Goal: Information Seeking & Learning: Compare options

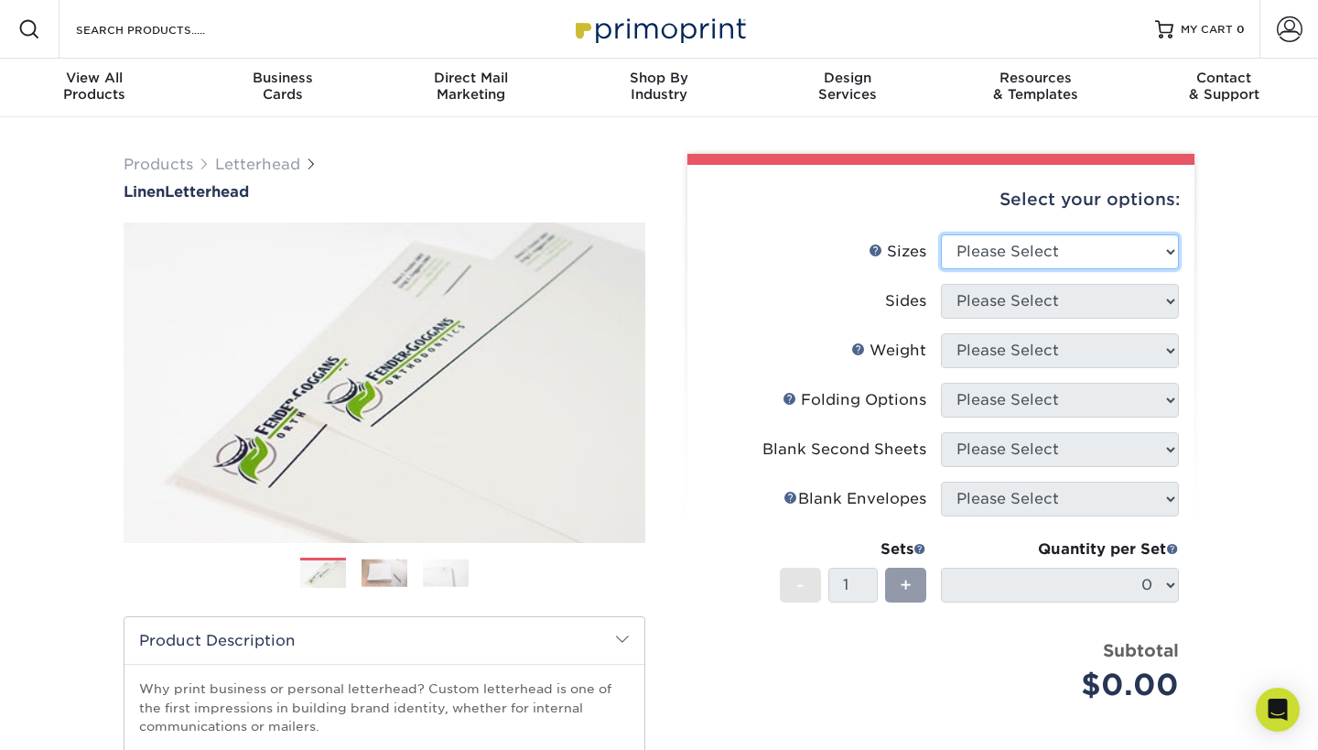
select select "8.50x11.00"
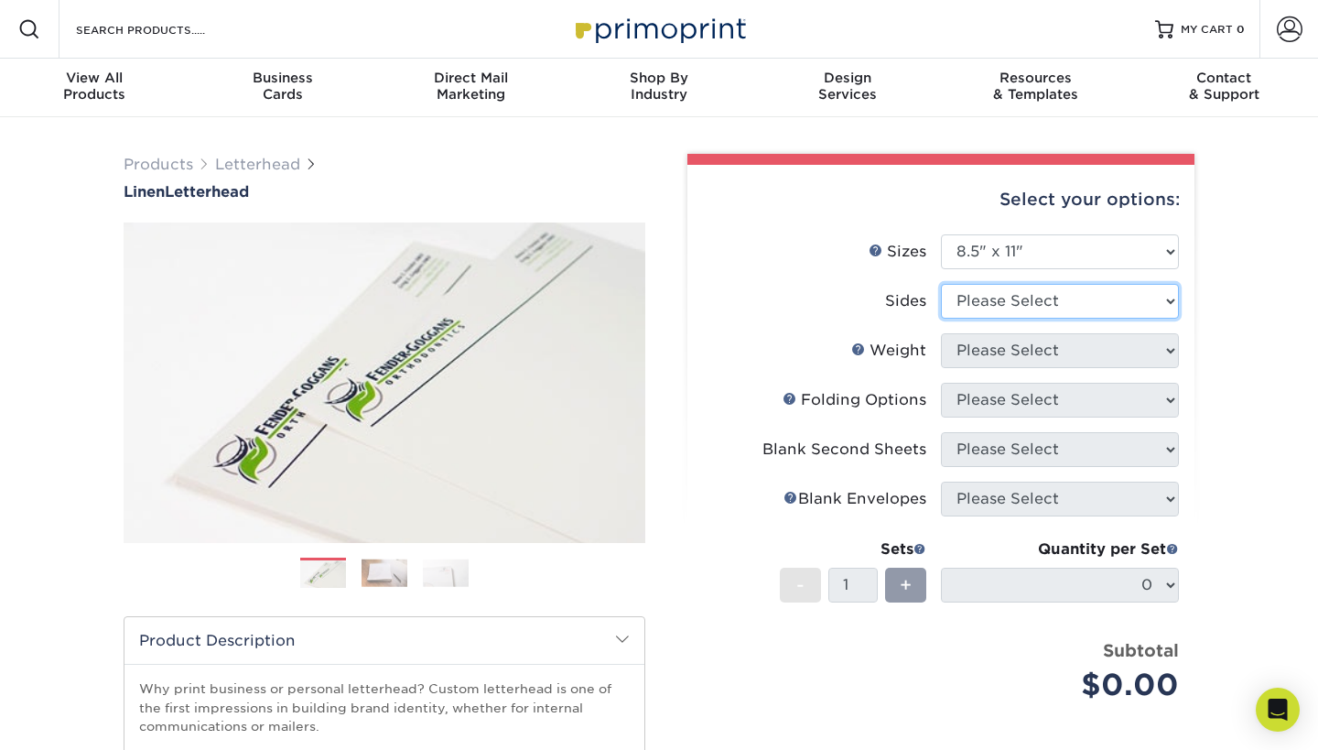
select select "13abbda7-1d64-4f25-8bb2-c179b224825d"
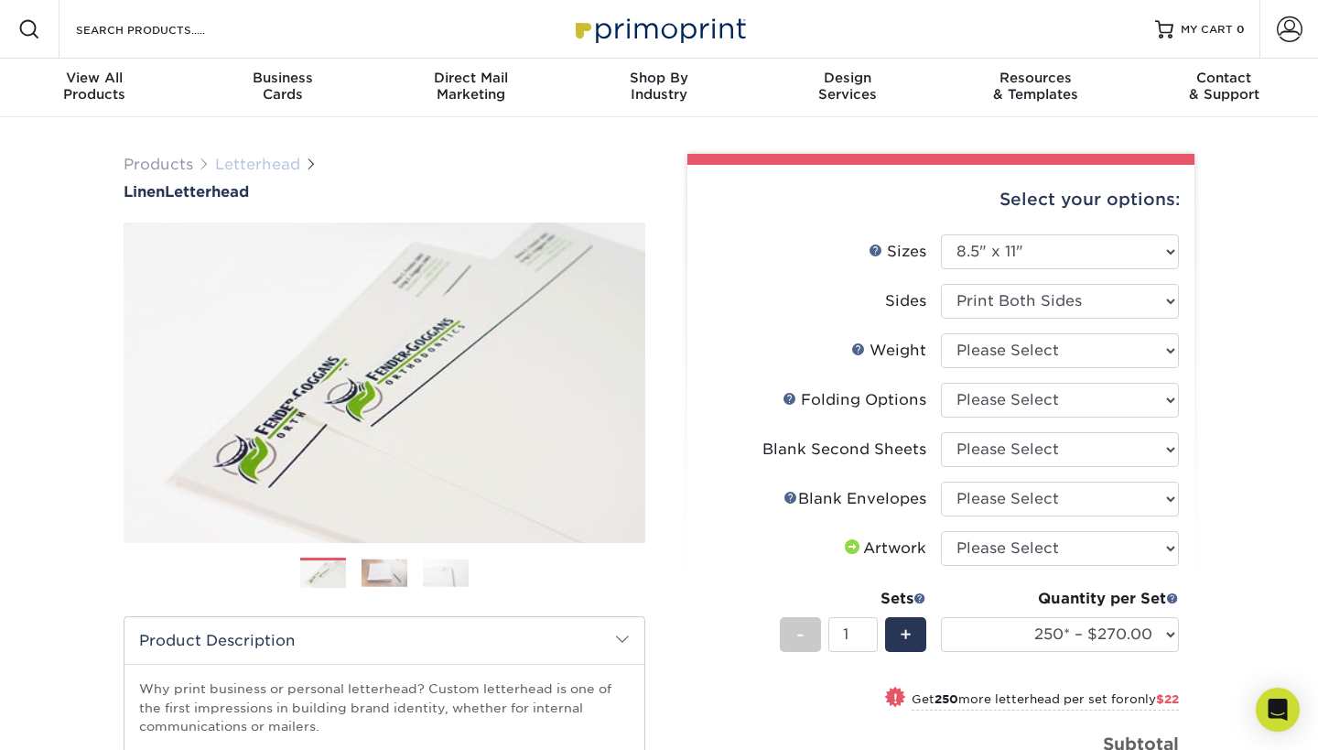
click at [263, 165] on link "Letterhead" at bounding box center [257, 164] width 85 height 17
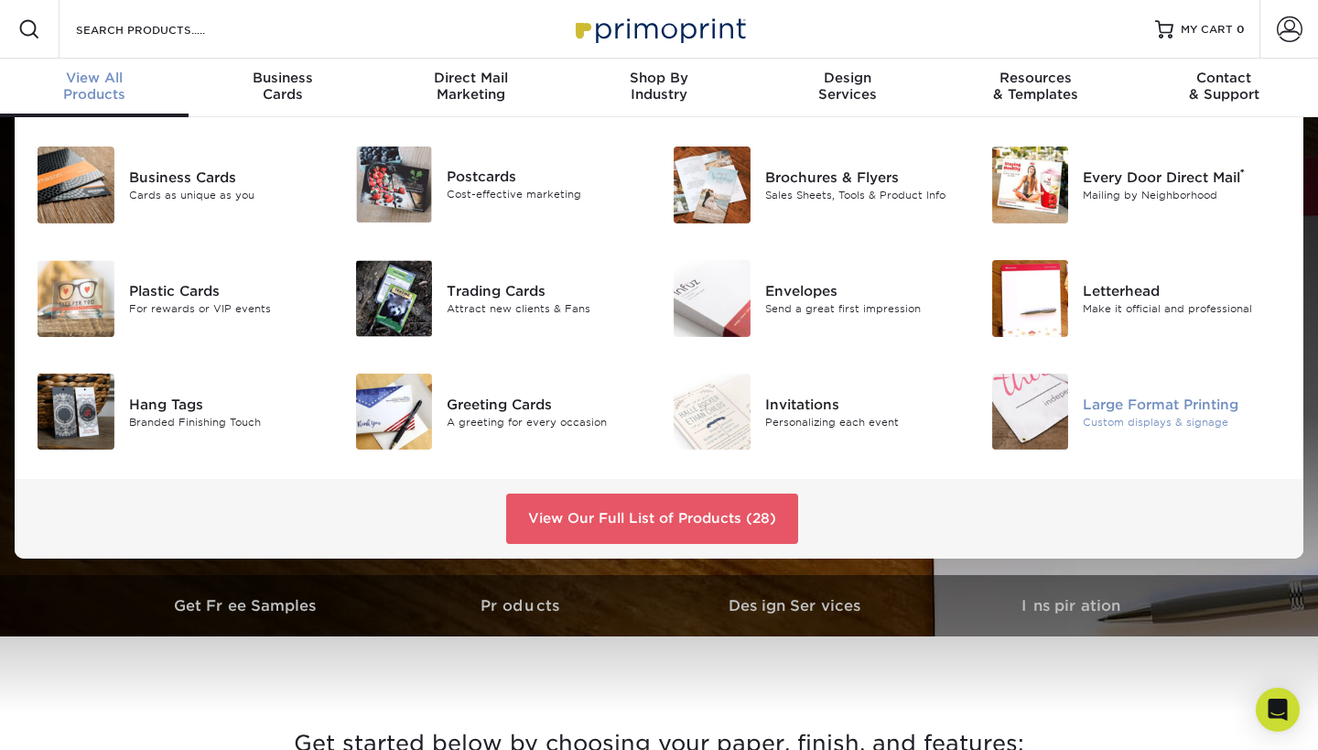
click at [1091, 395] on div "Large Format Printing" at bounding box center [1182, 404] width 199 height 20
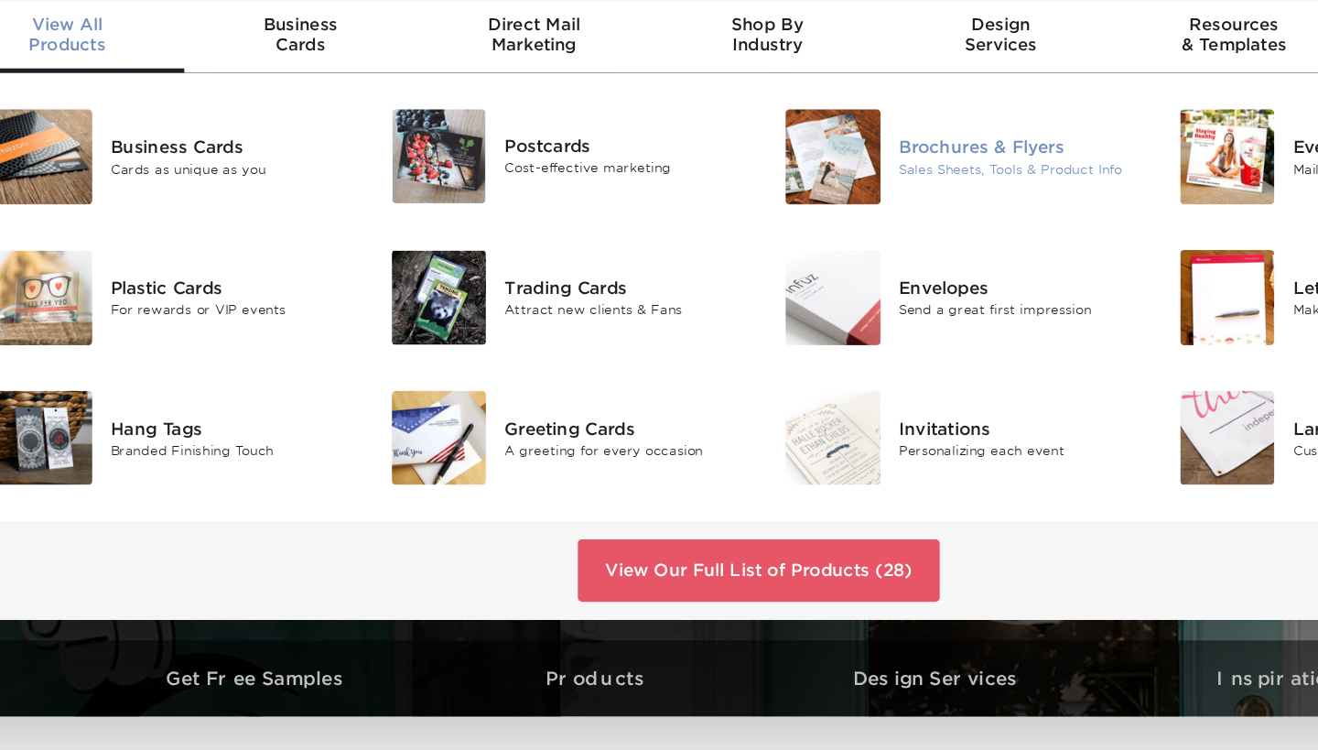
click at [814, 168] on div "Brochures & Flyers" at bounding box center [864, 178] width 199 height 20
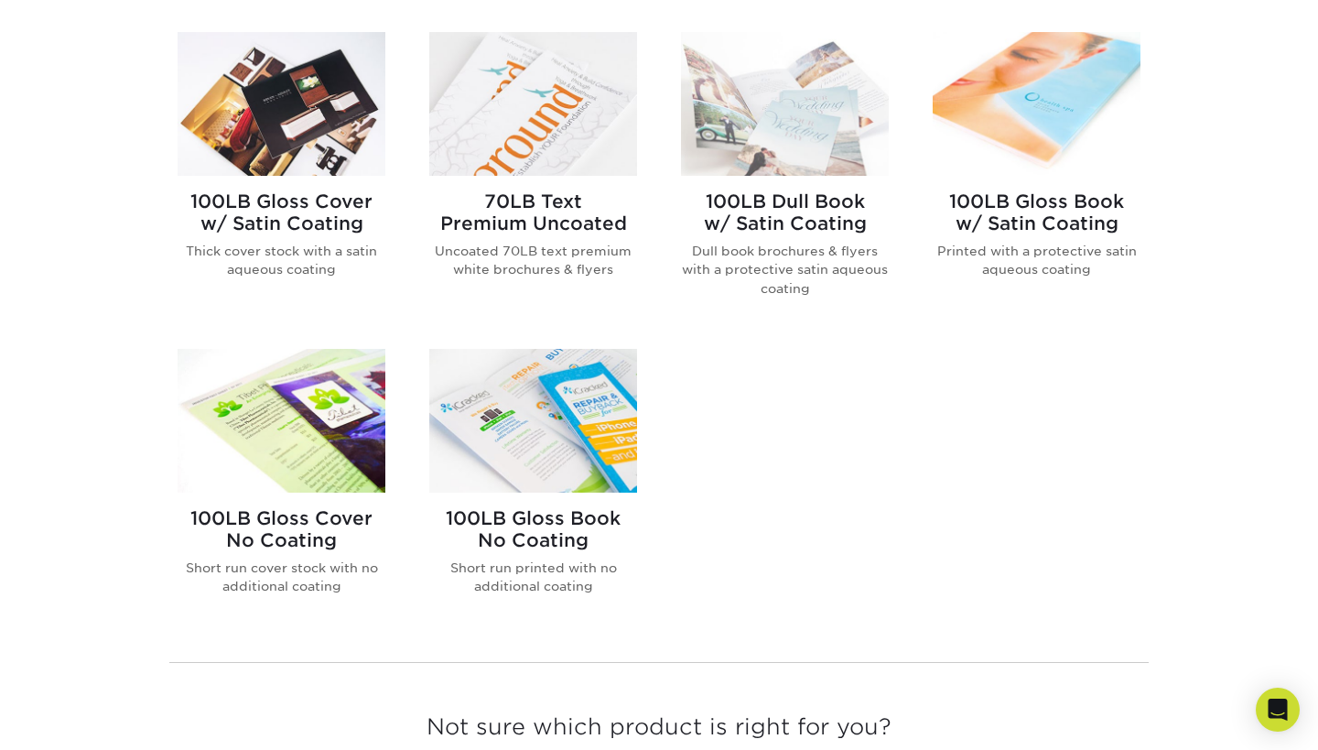
scroll to position [1435, 0]
